Goal: Task Accomplishment & Management: Complete application form

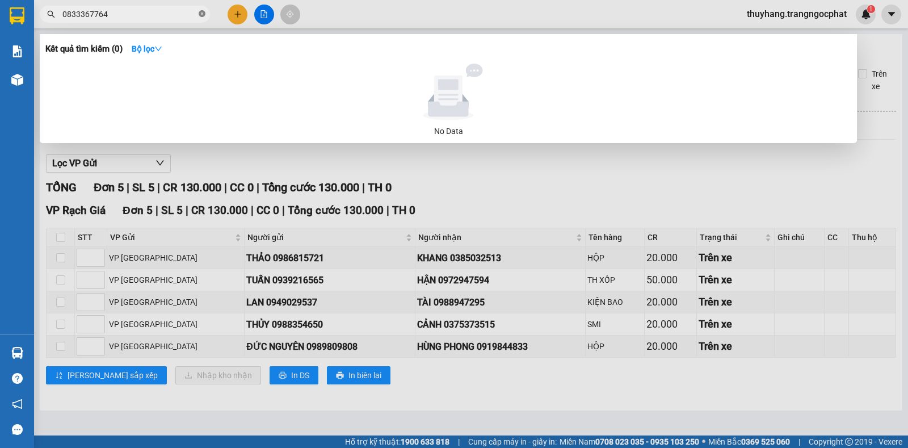
click at [201, 17] on icon "close-circle" at bounding box center [202, 13] width 7 height 7
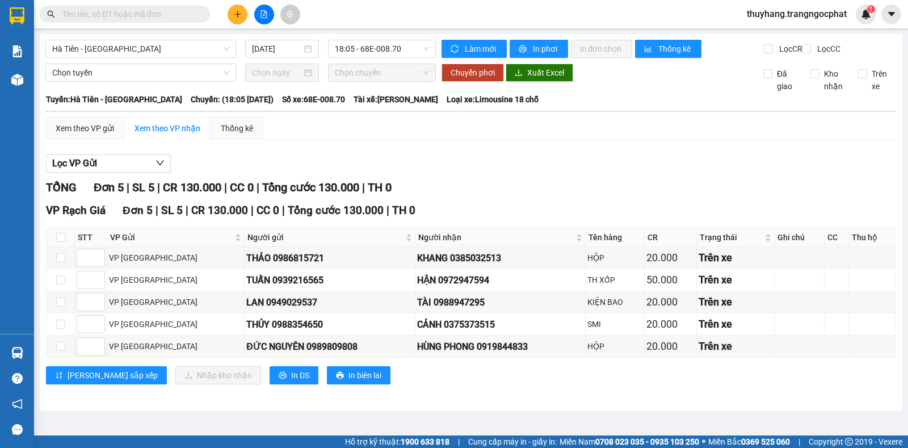
click at [192, 12] on input "text" at bounding box center [129, 14] width 134 height 12
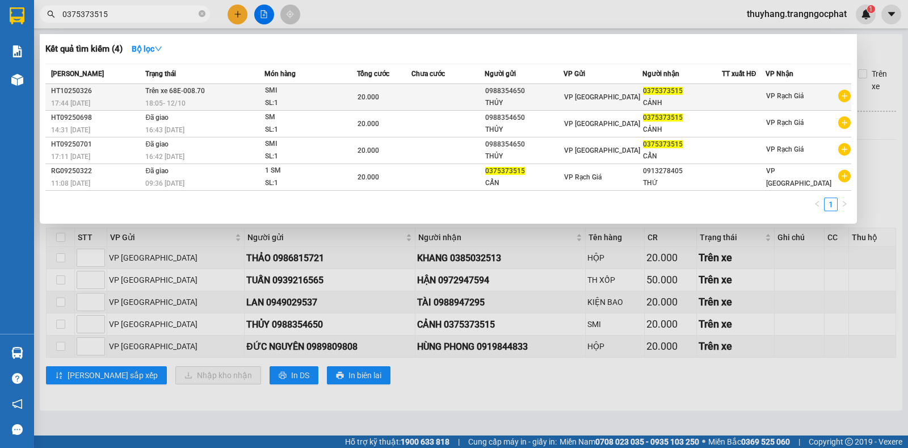
type input "0375373515"
click at [540, 92] on div "0988354650" at bounding box center [524, 91] width 78 height 12
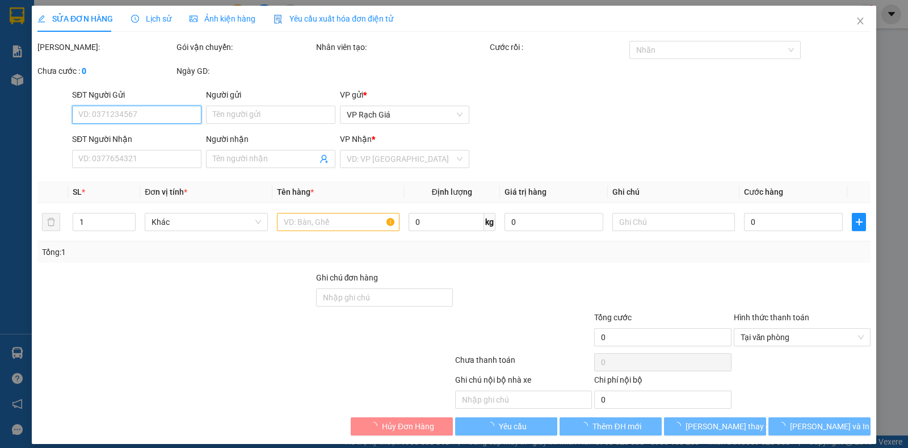
type input "0988354650"
type input "THỦY"
type input "0375373515"
type input "CẢNH"
type input "20.000"
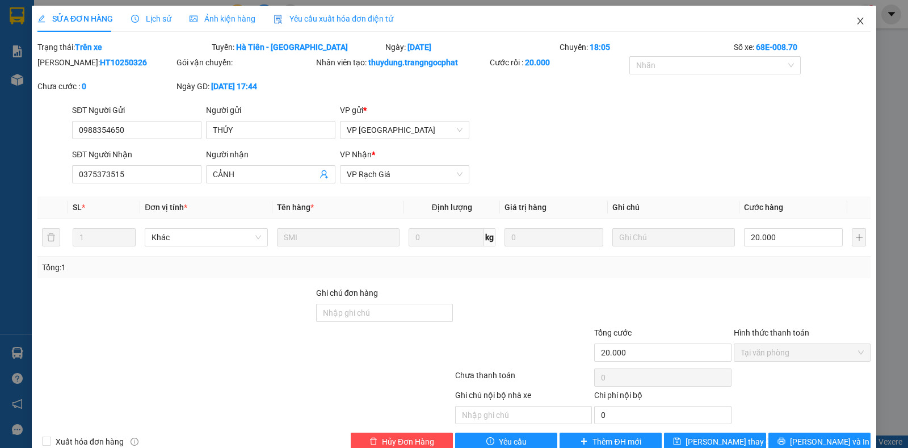
click at [856, 20] on icon "close" at bounding box center [860, 20] width 9 height 9
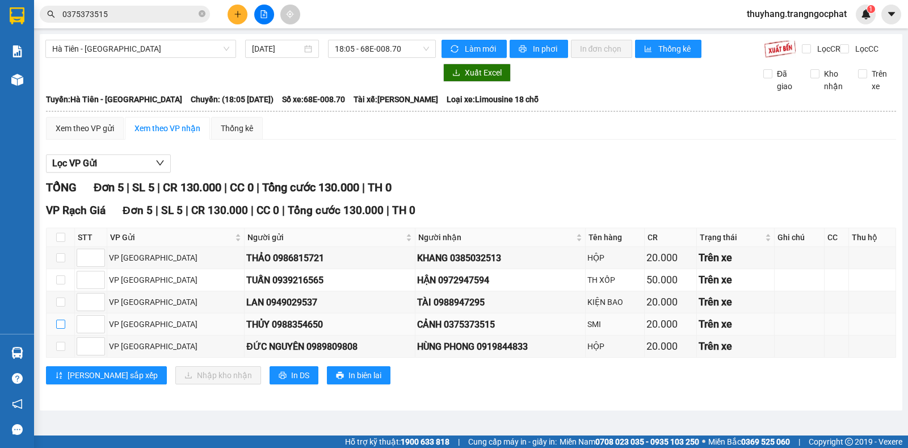
click at [59, 329] on input "checkbox" at bounding box center [60, 323] width 9 height 9
checkbox input "true"
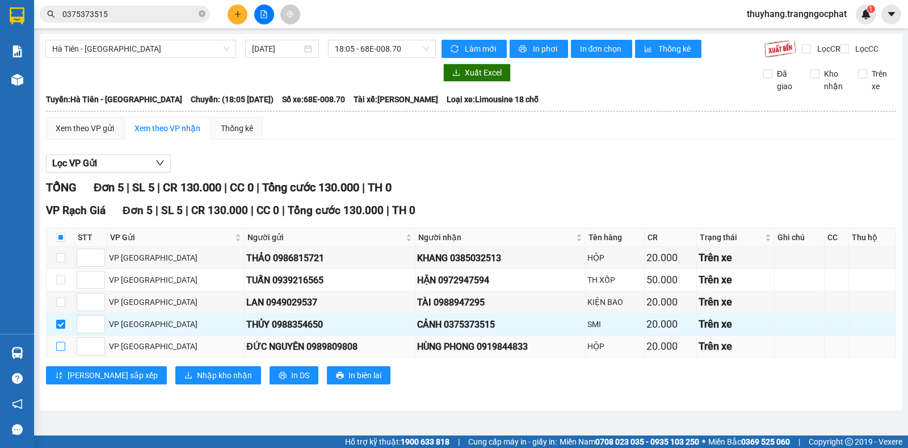
click at [64, 351] on input "checkbox" at bounding box center [60, 346] width 9 height 9
checkbox input "true"
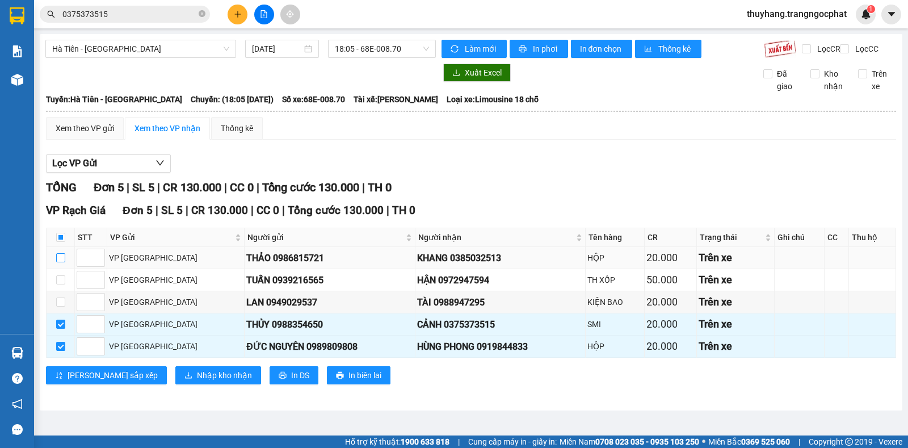
drag, startPoint x: 58, startPoint y: 266, endPoint x: 72, endPoint y: 260, distance: 14.5
click at [60, 262] on input "checkbox" at bounding box center [60, 257] width 9 height 9
checkbox input "true"
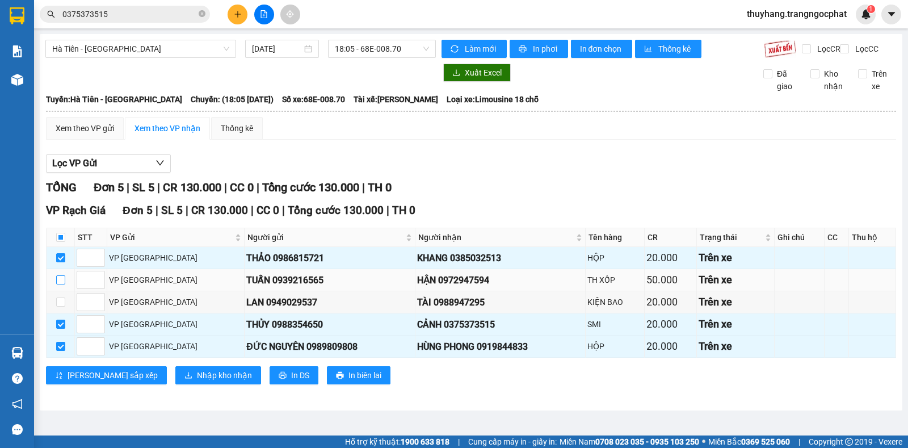
click at [64, 284] on input "checkbox" at bounding box center [60, 279] width 9 height 9
checkbox input "true"
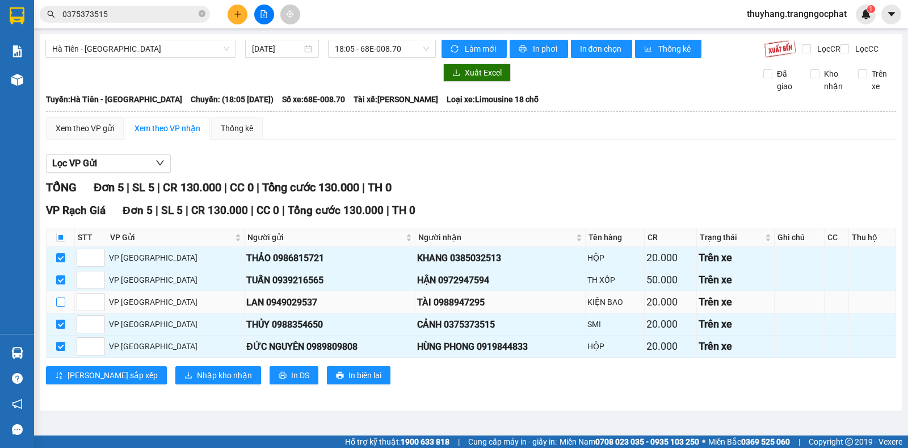
click at [58, 306] on input "checkbox" at bounding box center [60, 301] width 9 height 9
checkbox input "true"
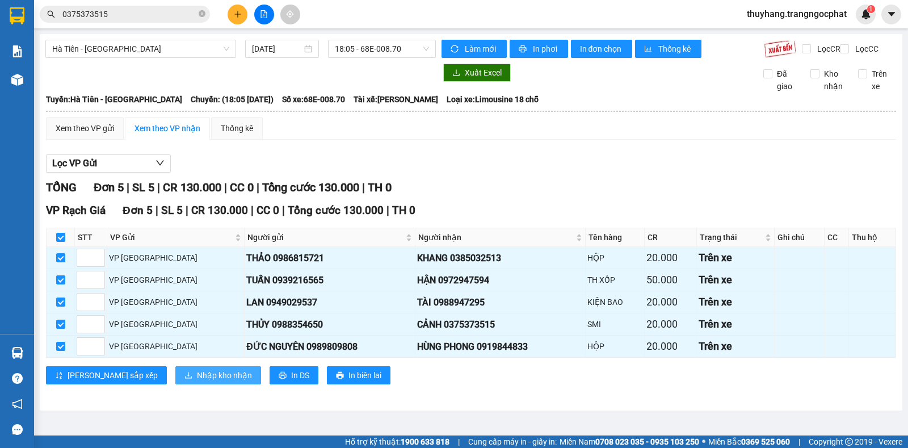
click at [197, 381] on span "Nhập kho nhận" at bounding box center [224, 375] width 55 height 12
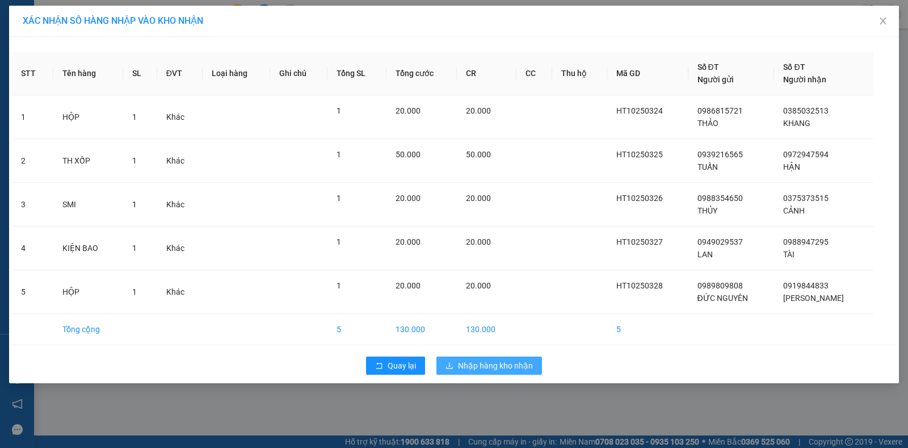
click at [486, 361] on span "Nhập hàng kho nhận" at bounding box center [495, 365] width 75 height 12
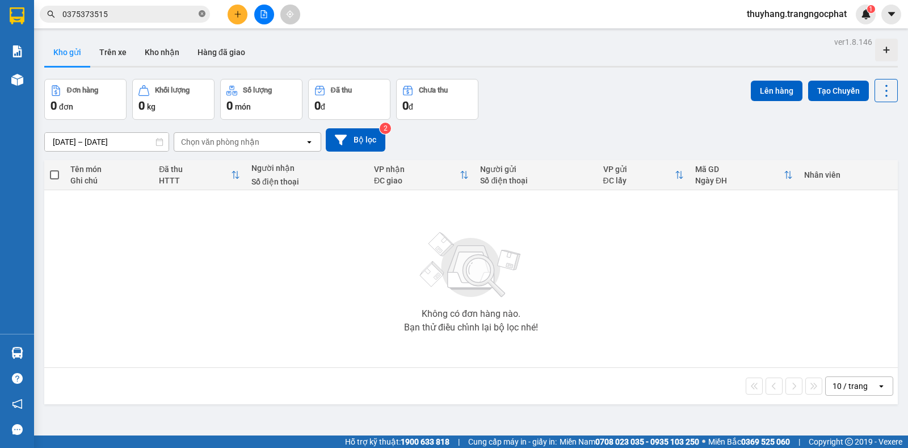
click at [201, 14] on icon "close-circle" at bounding box center [202, 13] width 7 height 7
click at [194, 14] on input "text" at bounding box center [129, 14] width 134 height 12
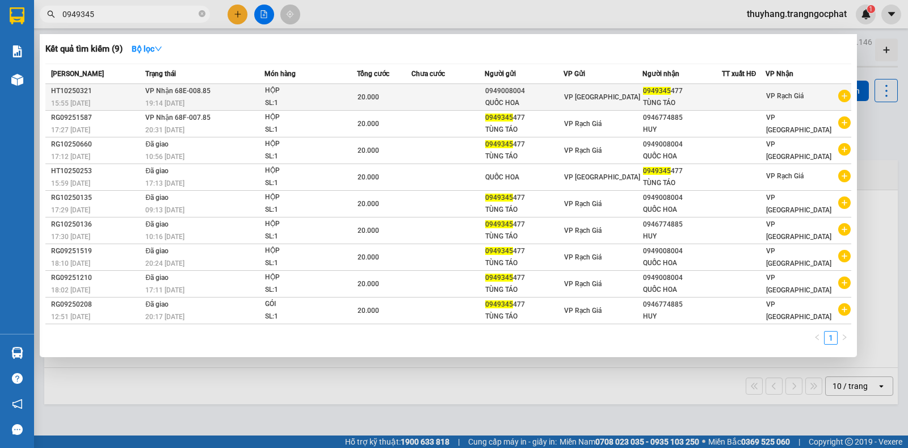
type input "0949345"
click at [452, 99] on td at bounding box center [447, 97] width 73 height 27
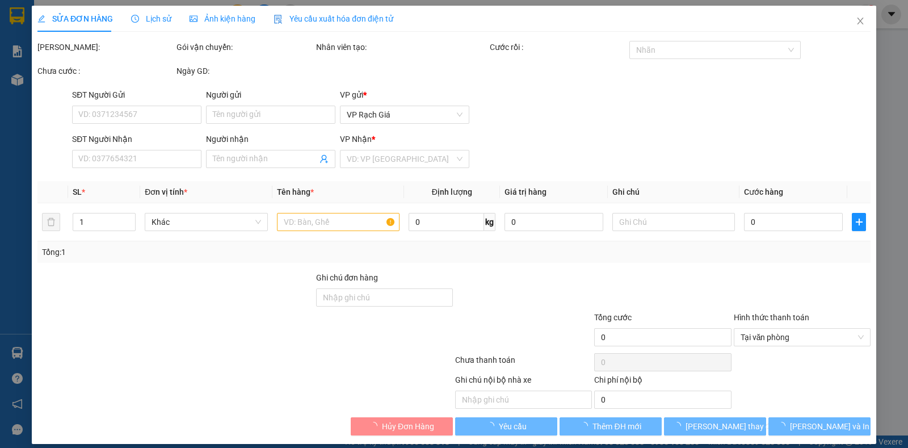
type input "0949008004"
type input "QUỐC HOA"
type input "0949345477"
type input "TÙNG TÁO"
type input "20.000"
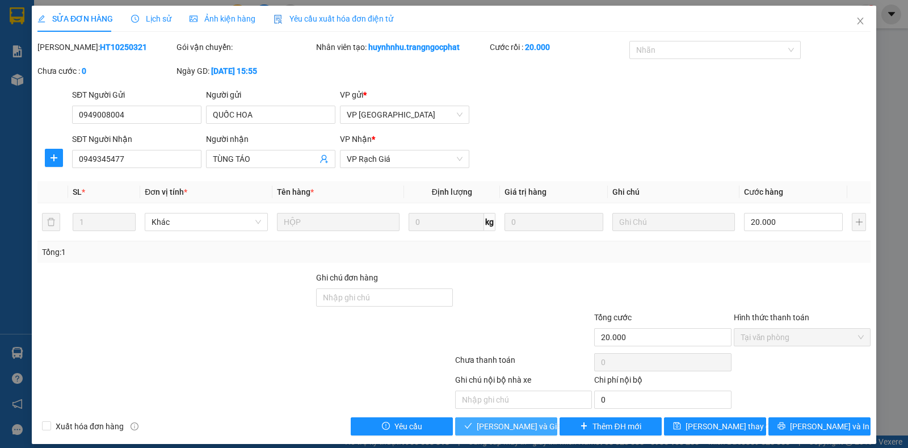
click at [511, 430] on span "[PERSON_NAME] và Giao hàng" at bounding box center [531, 426] width 109 height 12
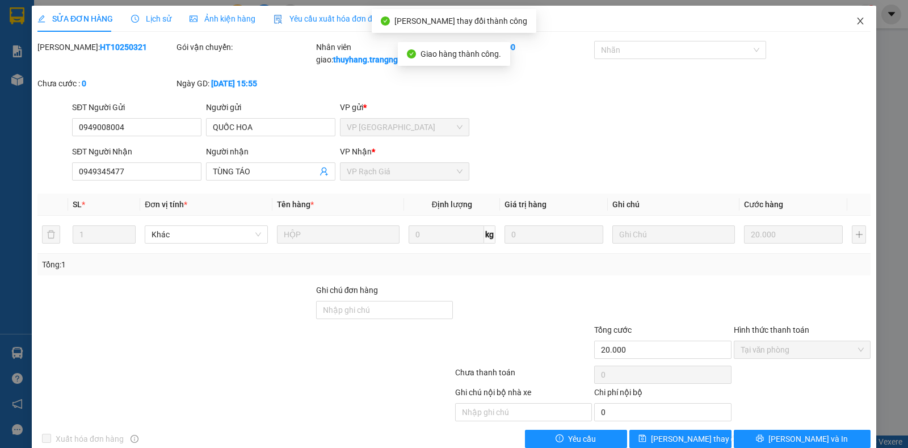
click at [856, 19] on icon "close" at bounding box center [860, 20] width 9 height 9
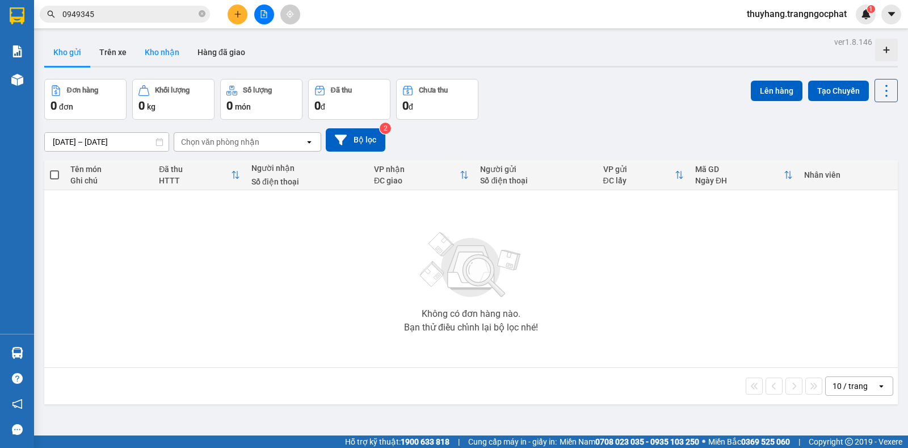
click at [159, 52] on button "Kho nhận" at bounding box center [162, 52] width 53 height 27
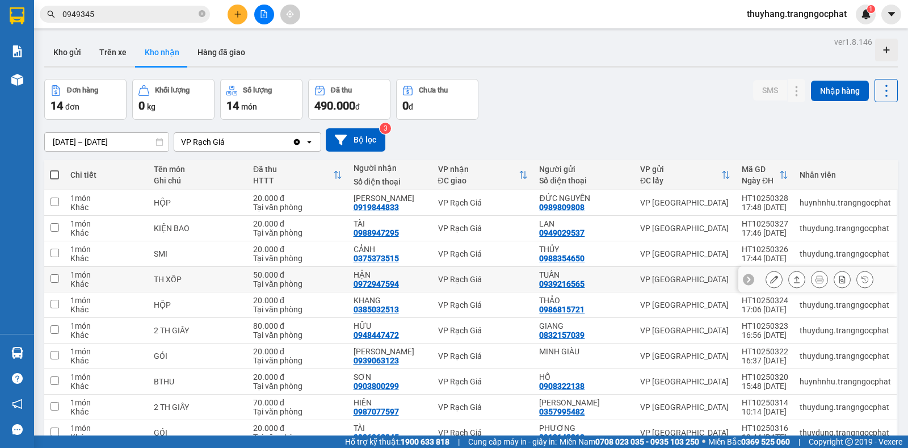
click at [389, 285] on div "0972947594" at bounding box center [376, 283] width 45 height 9
copy div "0972947594"
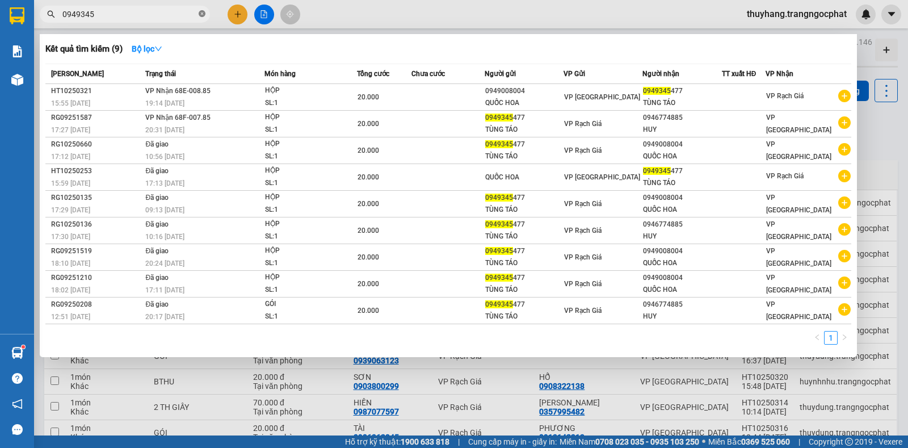
click at [204, 13] on icon "close-circle" at bounding box center [202, 13] width 7 height 7
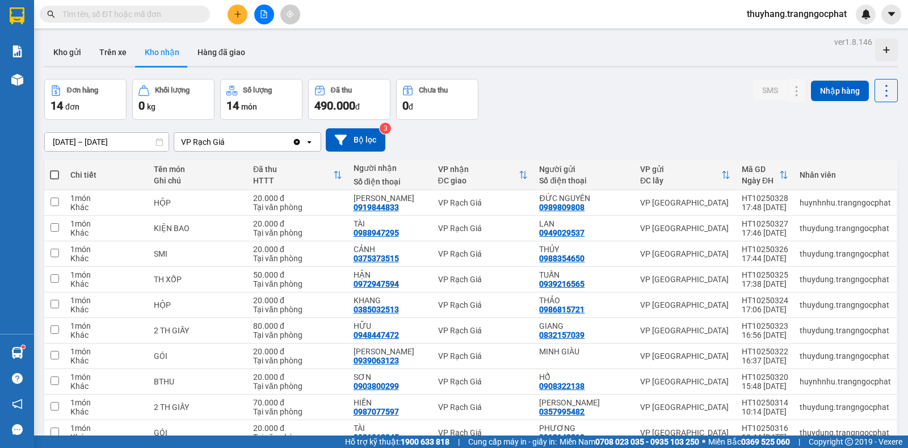
click at [171, 14] on input "text" at bounding box center [129, 14] width 134 height 12
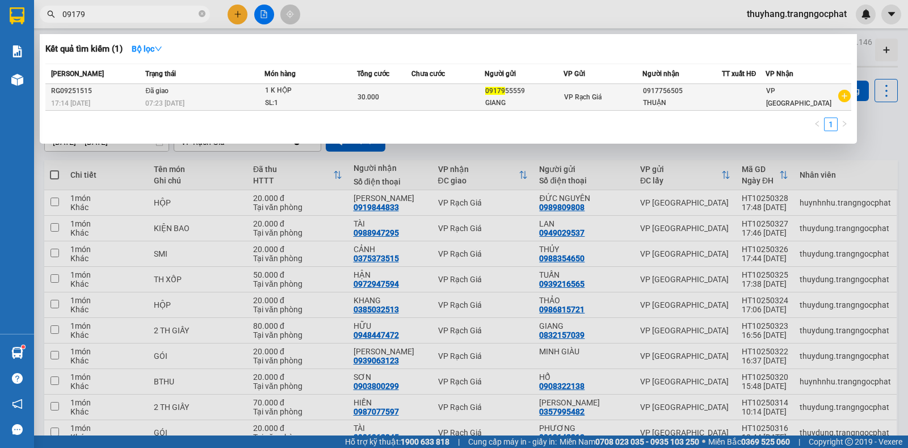
type input "09179"
click at [514, 96] on div "09179 55559" at bounding box center [524, 91] width 78 height 12
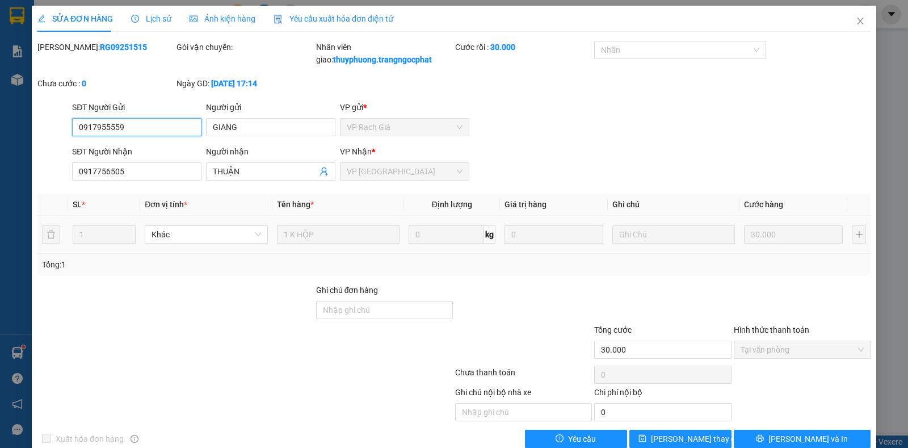
type input "0917955559"
type input "GIANG"
type input "0917756505"
type input "THUẬN"
type input "30.000"
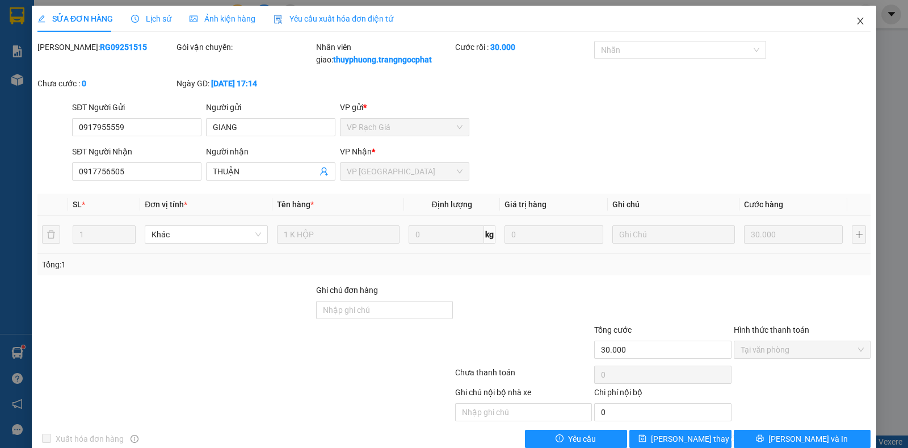
click at [851, 16] on span "Close" at bounding box center [860, 22] width 32 height 32
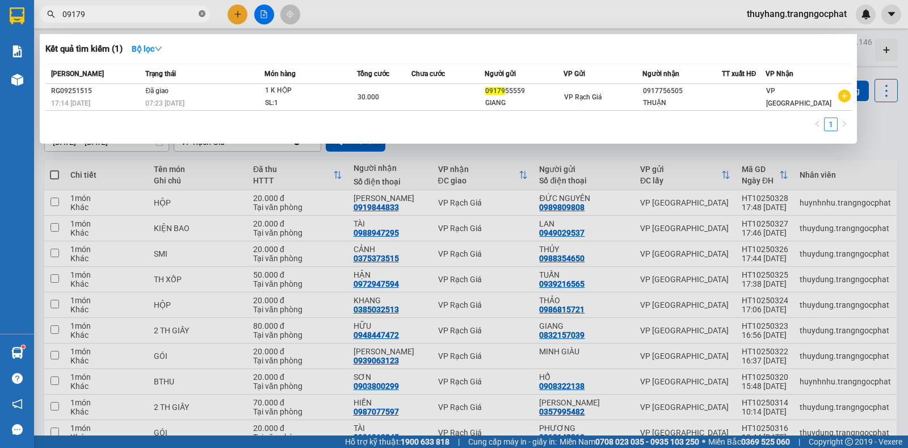
click at [200, 15] on icon "close-circle" at bounding box center [202, 13] width 7 height 7
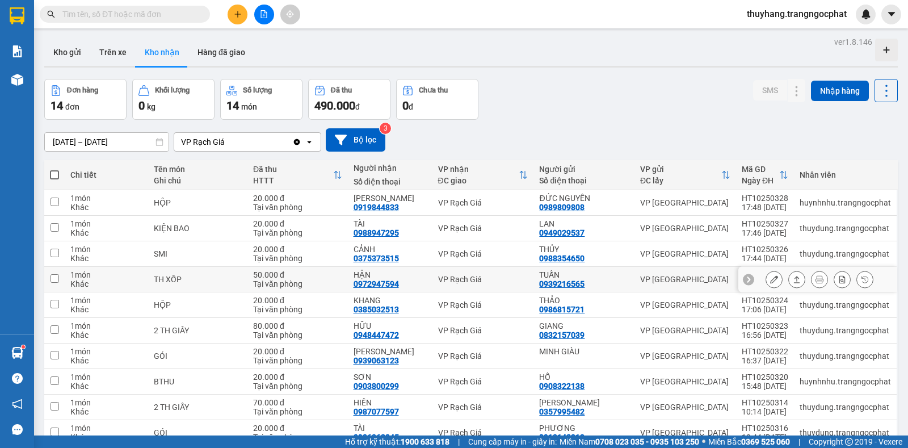
click at [793, 277] on icon at bounding box center [797, 279] width 8 height 8
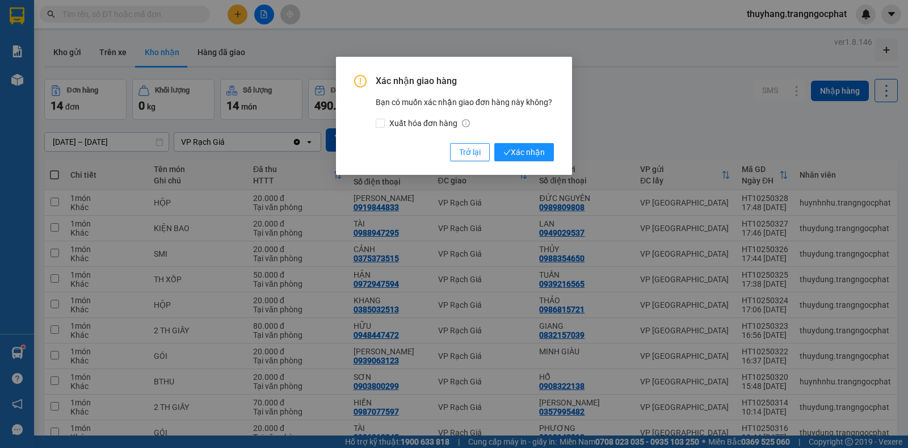
click at [528, 169] on div "Xác nhận giao hàng Bạn có muốn xác nhận giao đơn hàng này không? Xuất hóa đơn h…" at bounding box center [454, 116] width 236 height 118
click at [532, 150] on span "Xác nhận" at bounding box center [523, 152] width 41 height 12
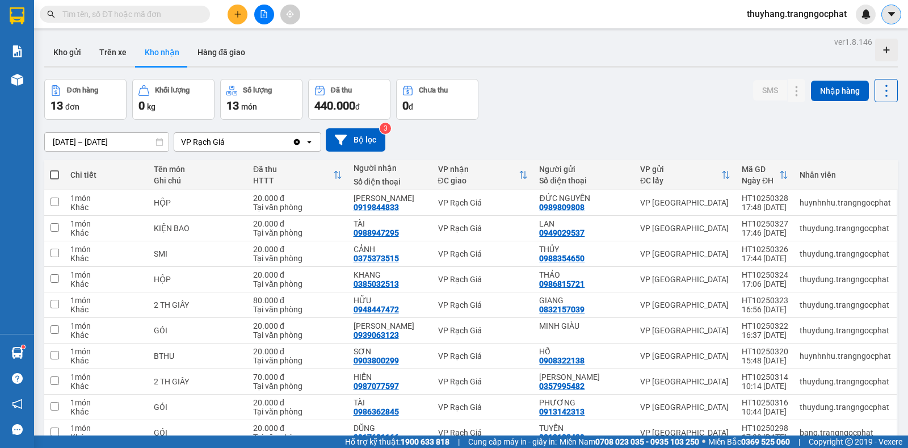
click at [893, 11] on icon "caret-down" at bounding box center [891, 14] width 10 height 10
click at [810, 15] on span "thuyhang.trangngocphat" at bounding box center [797, 14] width 118 height 14
click at [771, 37] on span "Đăng xuất" at bounding box center [801, 35] width 96 height 12
